Goal: Task Accomplishment & Management: Use online tool/utility

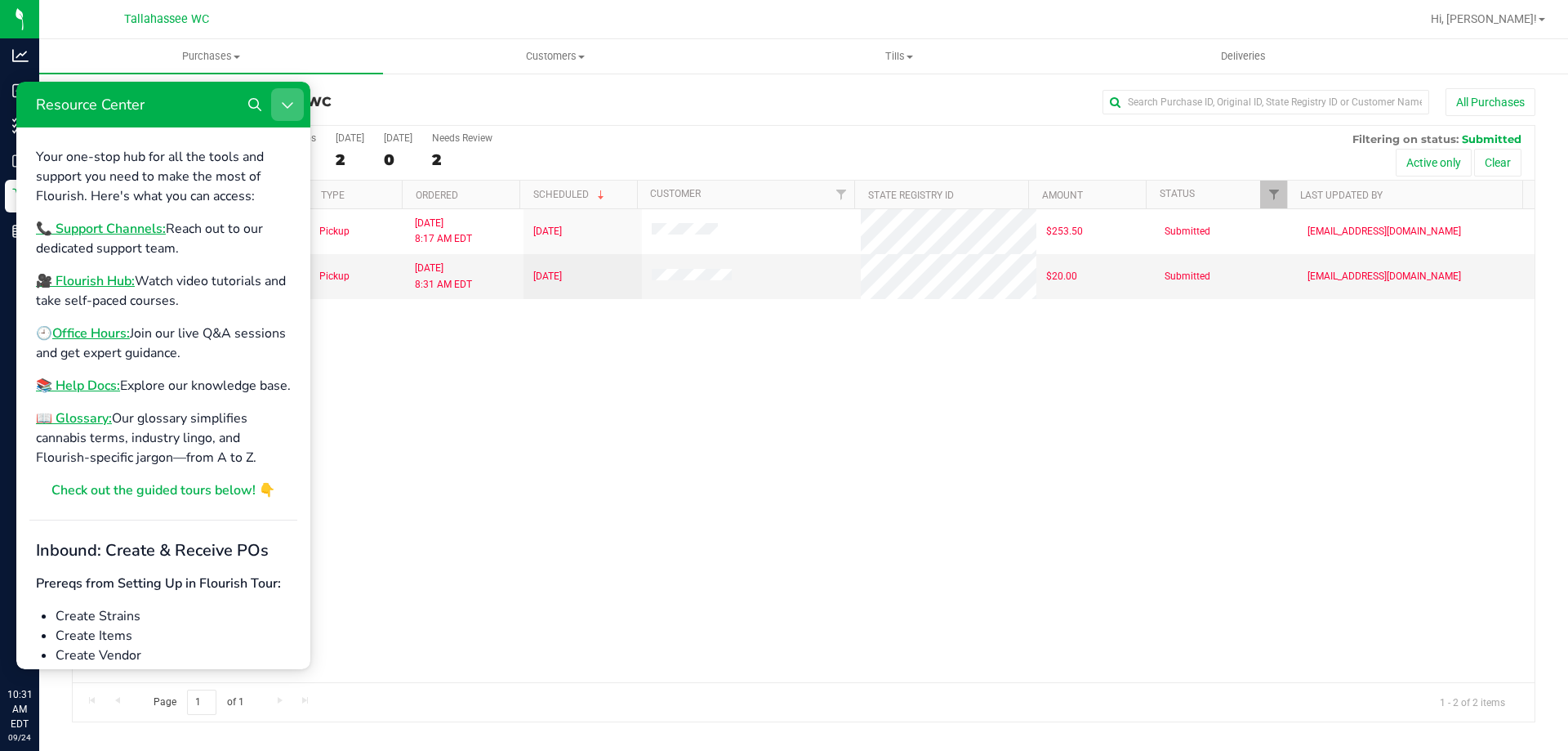
drag, startPoint x: 284, startPoint y: 101, endPoint x: 475, endPoint y: 410, distance: 363.3
click at [284, 101] on icon "Close Resource Center" at bounding box center [287, 103] width 13 height 13
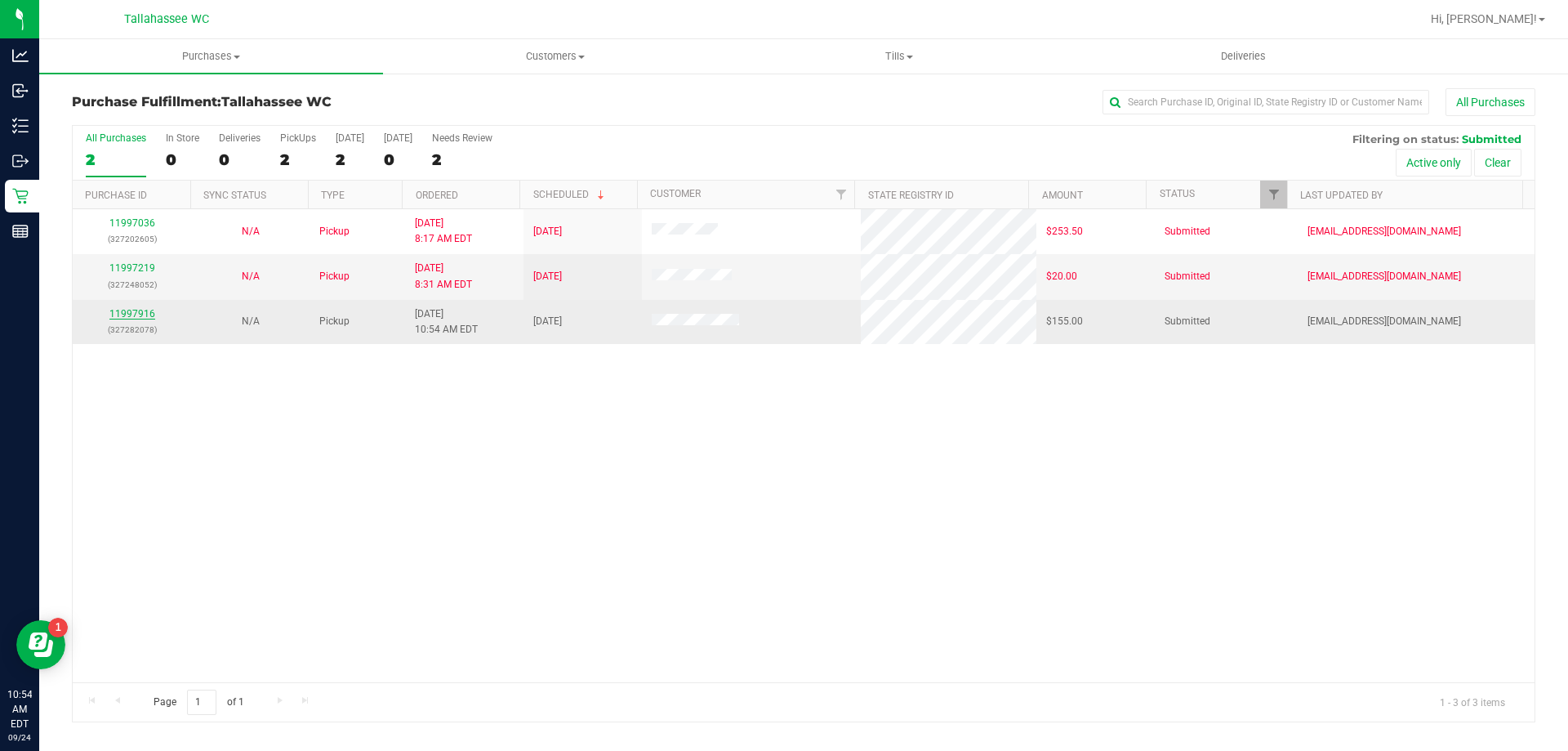
click at [143, 314] on link "11997916" at bounding box center [132, 313] width 45 height 12
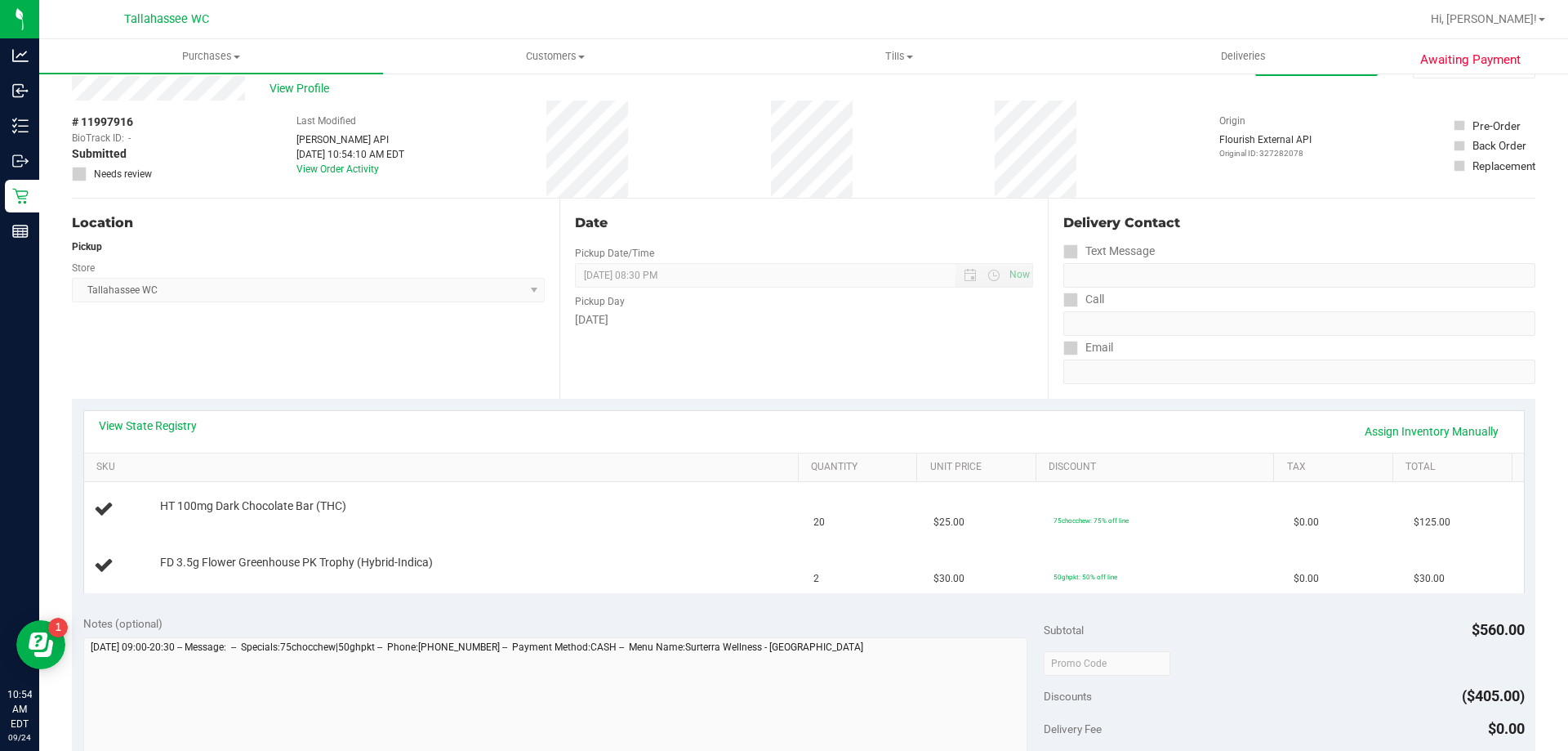
scroll to position [82, 0]
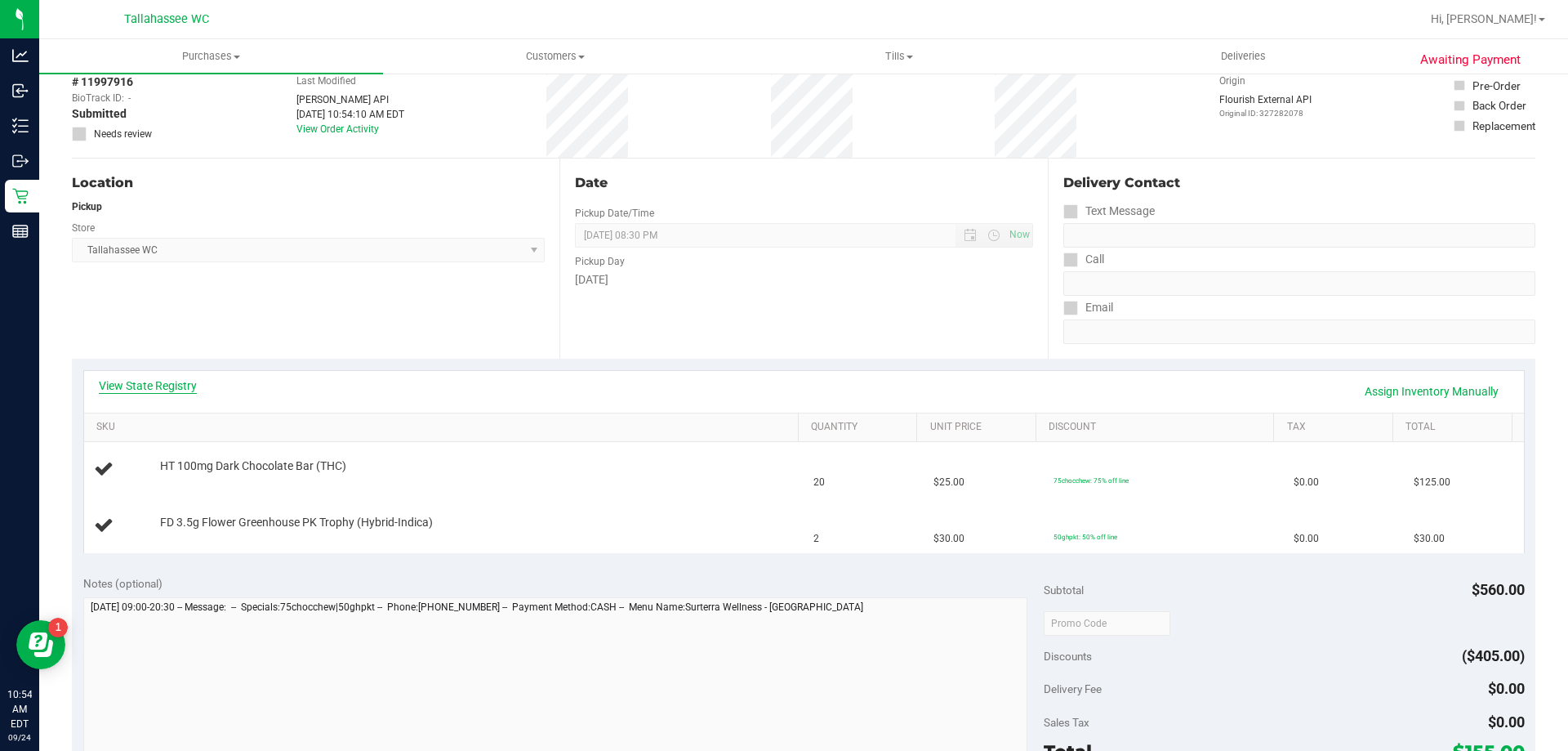
click at [146, 381] on link "View State Registry" at bounding box center [147, 385] width 98 height 17
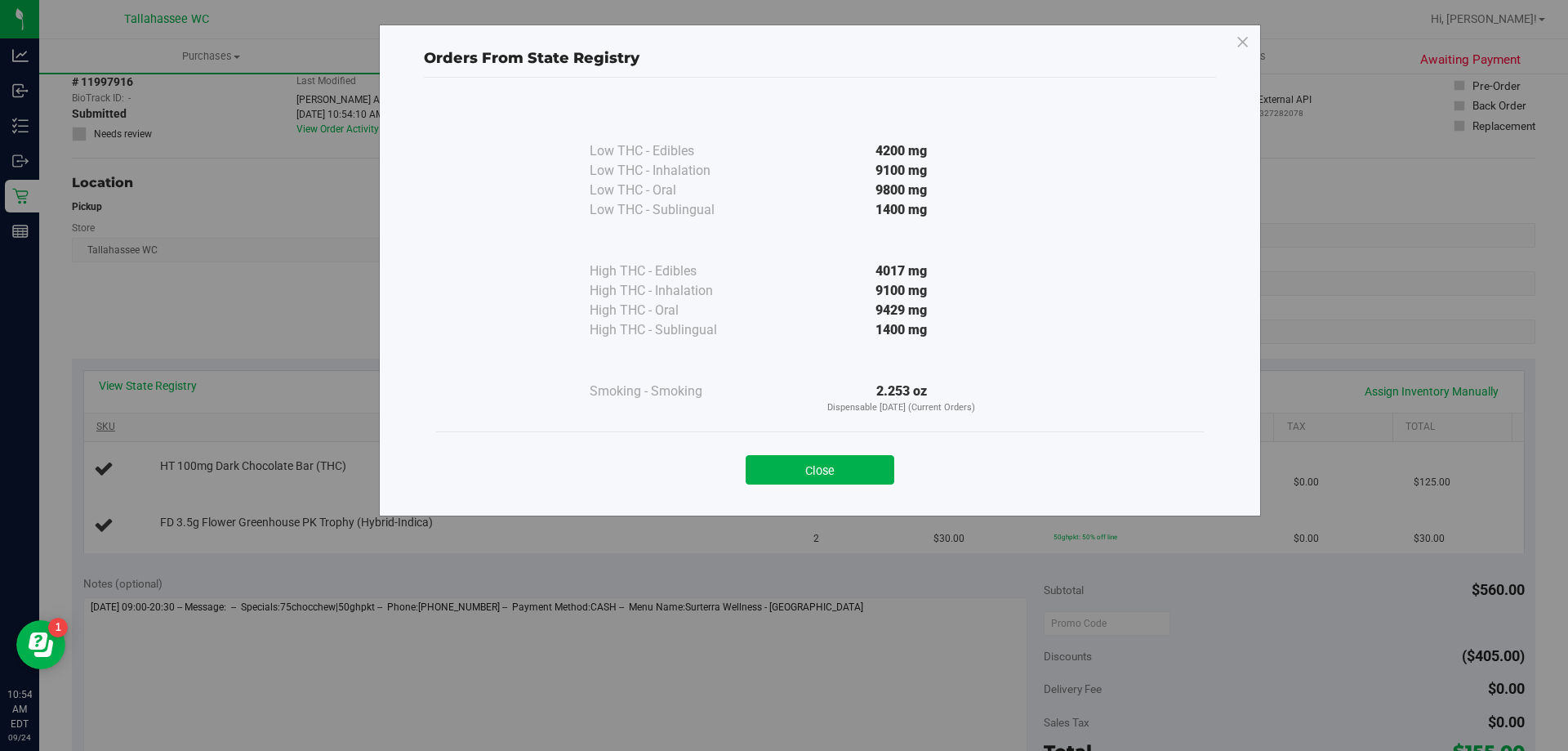
drag, startPoint x: 848, startPoint y: 481, endPoint x: 599, endPoint y: 430, distance: 254.2
click at [843, 481] on button "Close" at bounding box center [820, 470] width 149 height 30
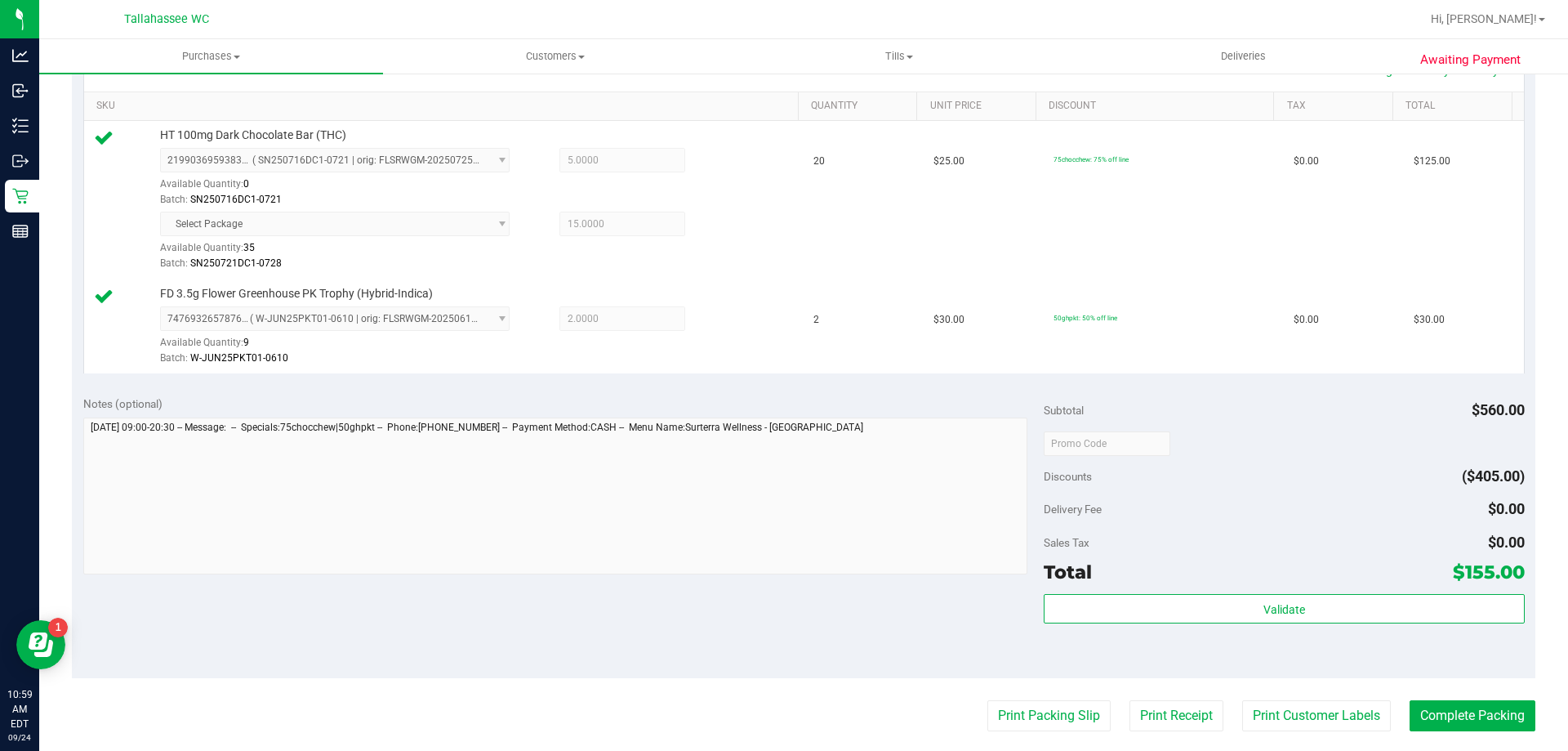
scroll to position [408, 0]
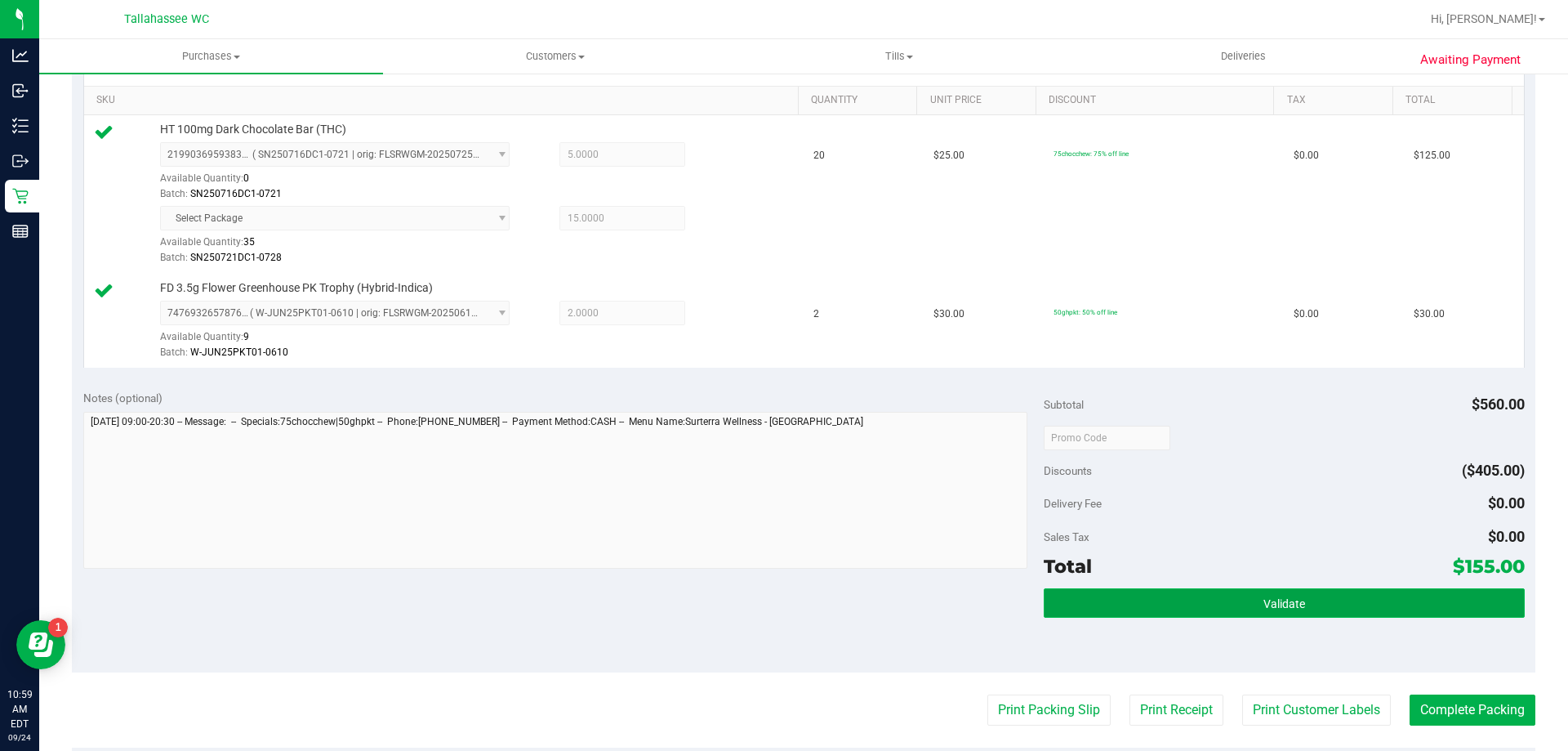
click at [1097, 606] on button "Validate" at bounding box center [1283, 603] width 480 height 30
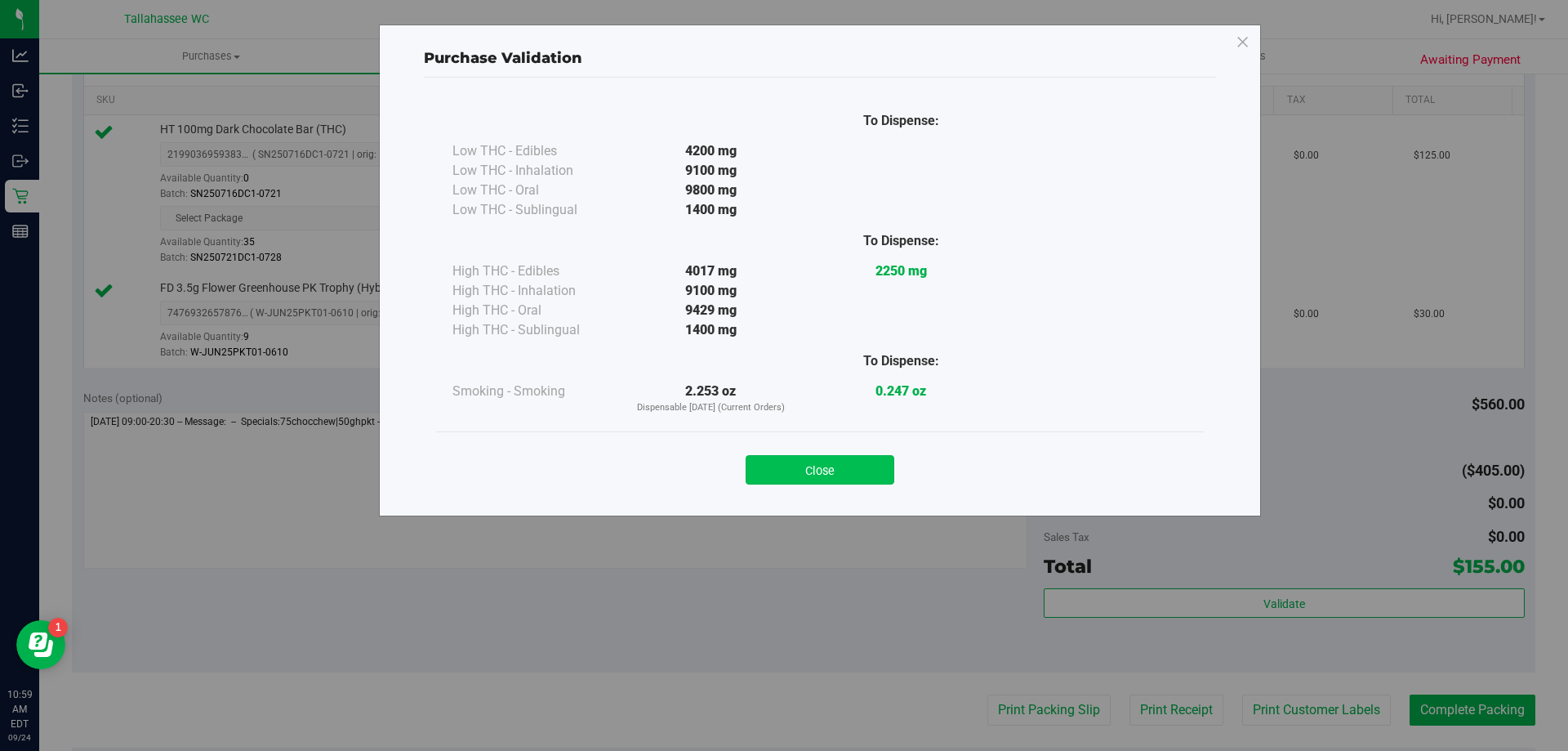
click at [879, 465] on button "Close" at bounding box center [820, 470] width 149 height 30
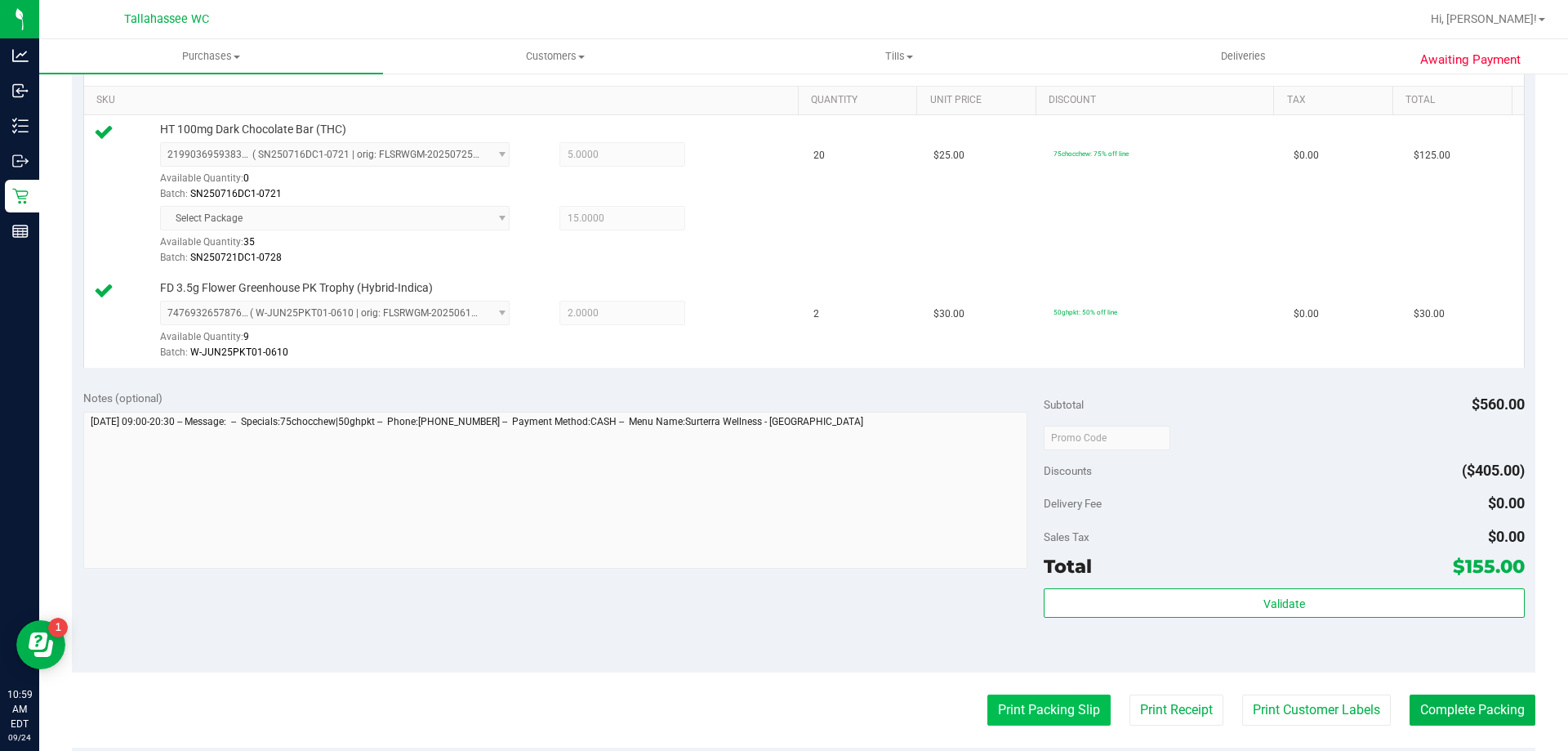
click at [1034, 720] on button "Print Packing Slip" at bounding box center [1049, 709] width 123 height 31
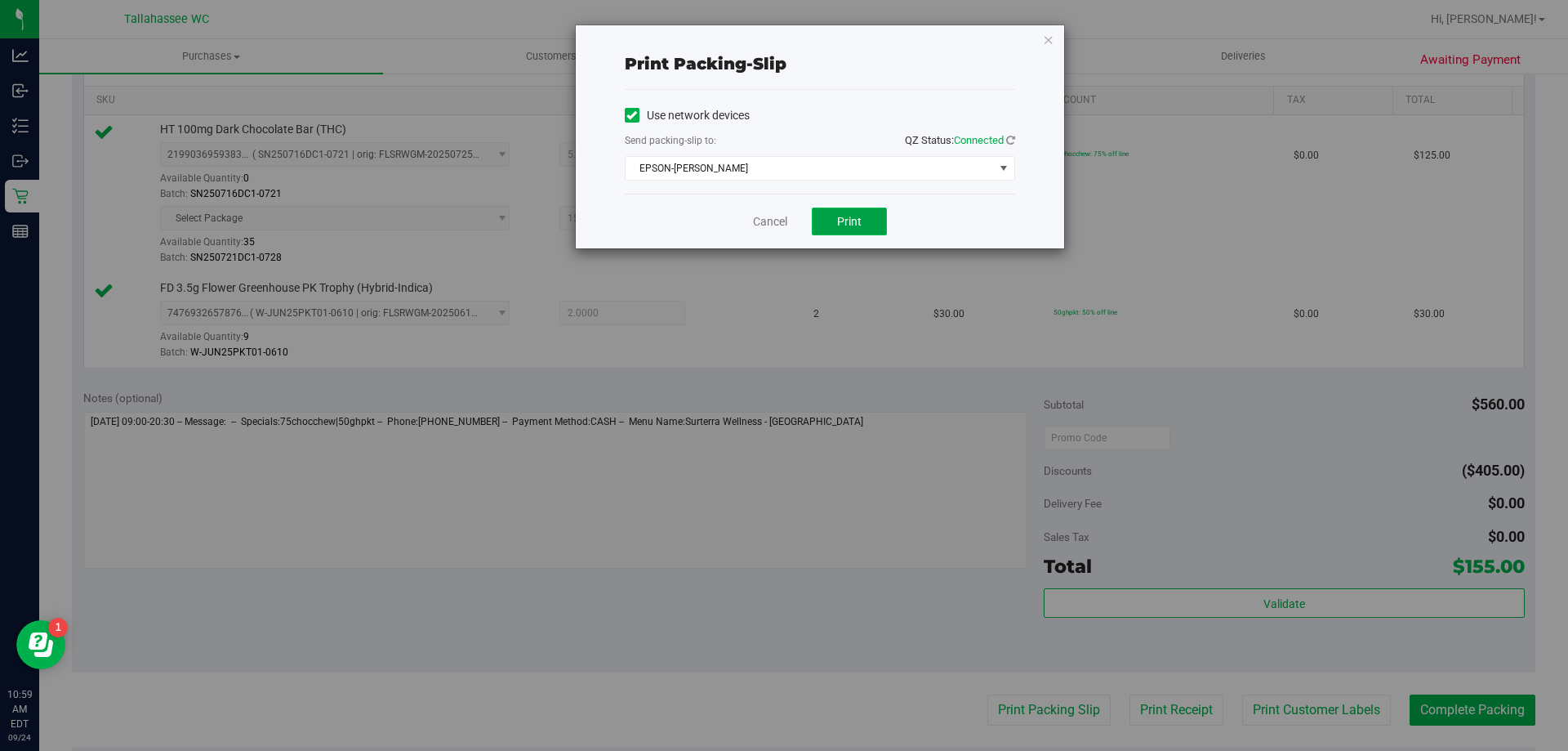
click at [843, 211] on button "Print" at bounding box center [850, 222] width 75 height 28
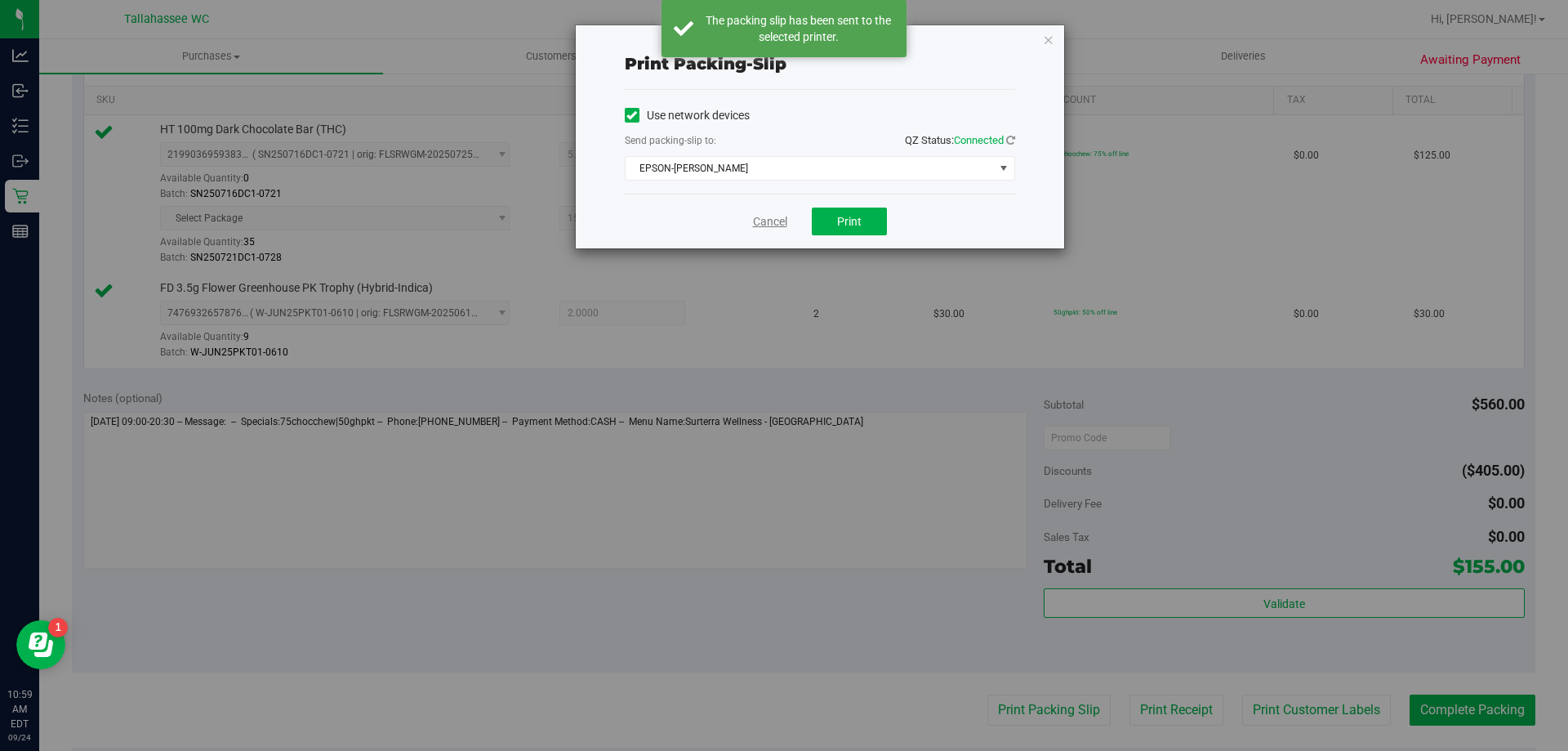
click at [756, 222] on link "Cancel" at bounding box center [770, 221] width 34 height 17
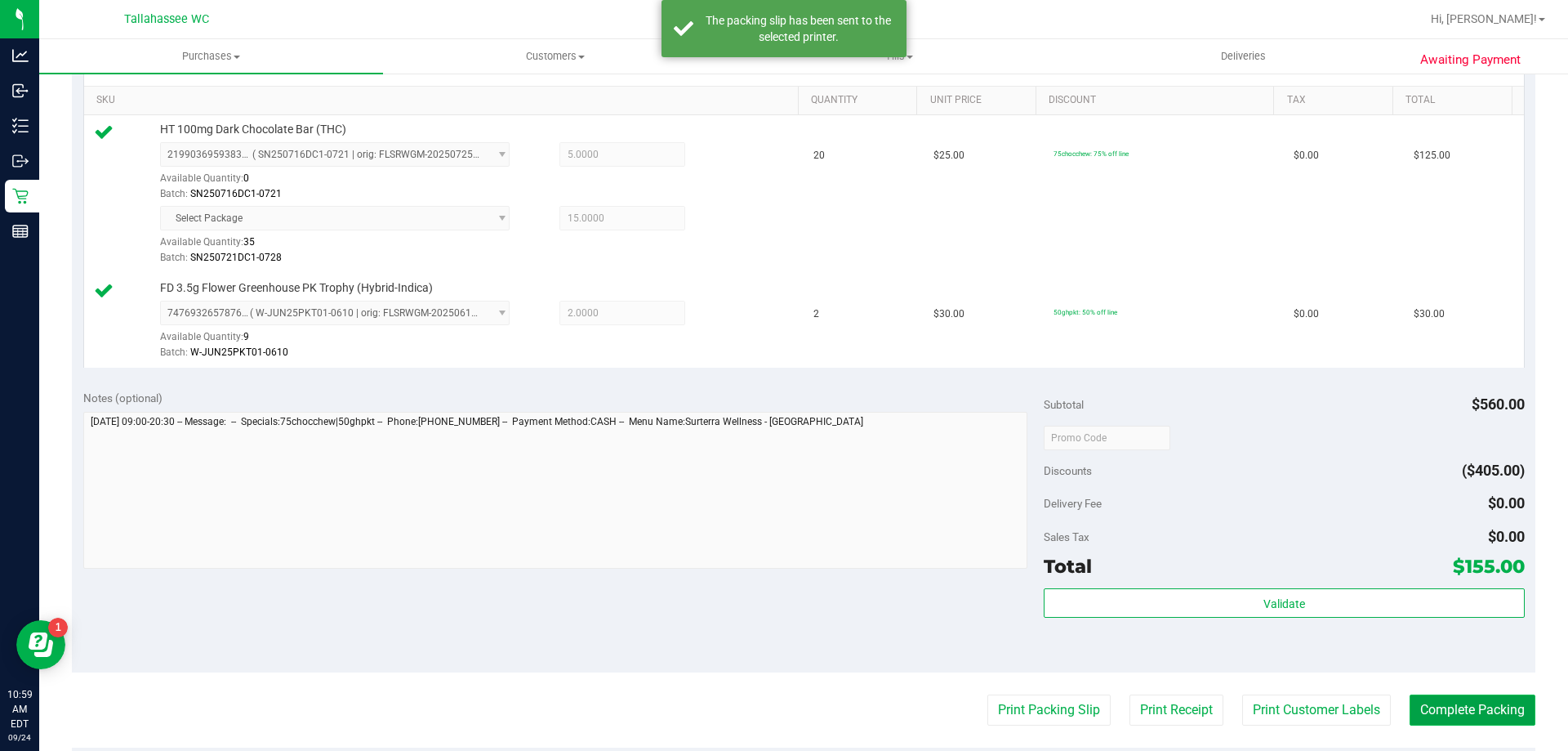
click at [1421, 699] on button "Complete Packing" at bounding box center [1473, 709] width 126 height 31
